Goal: Information Seeking & Learning: Learn about a topic

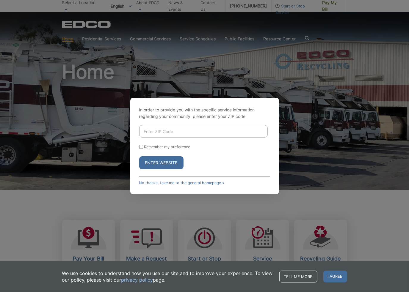
click at [194, 131] on input "Enter ZIP Code" at bounding box center [203, 131] width 129 height 12
type input "92101"
click at [161, 163] on button "Enter Website" at bounding box center [161, 163] width 44 height 13
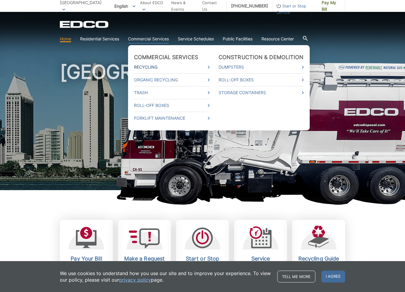
click at [146, 65] on link "Recycling" at bounding box center [172, 67] width 76 height 7
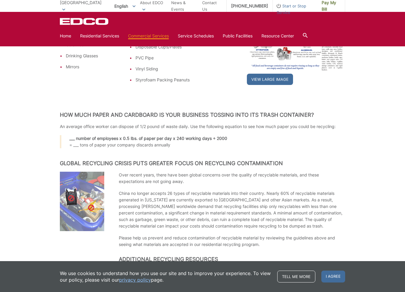
scroll to position [201, 0]
